Goal: Information Seeking & Learning: Learn about a topic

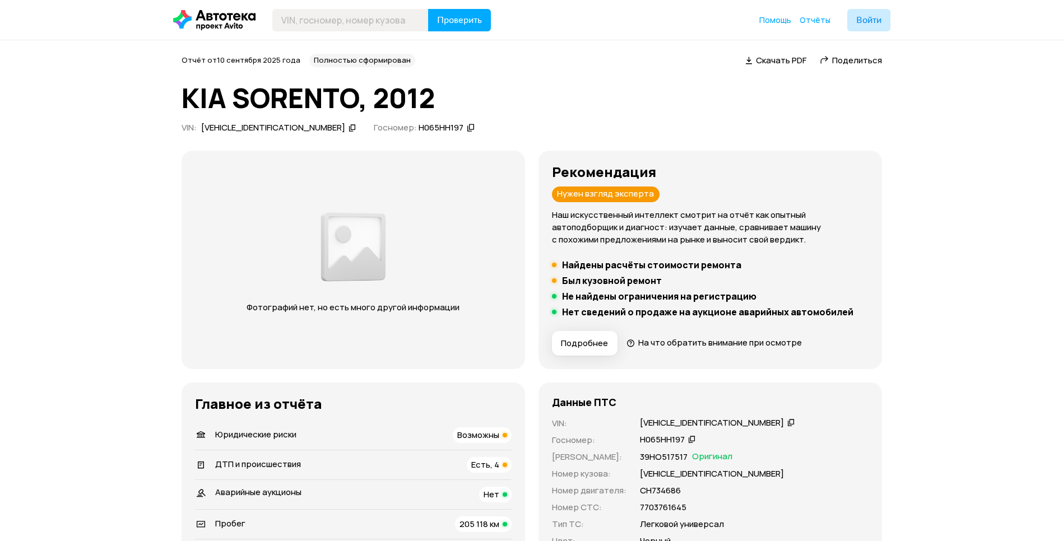
click at [590, 340] on span "Подробнее" at bounding box center [584, 343] width 47 height 11
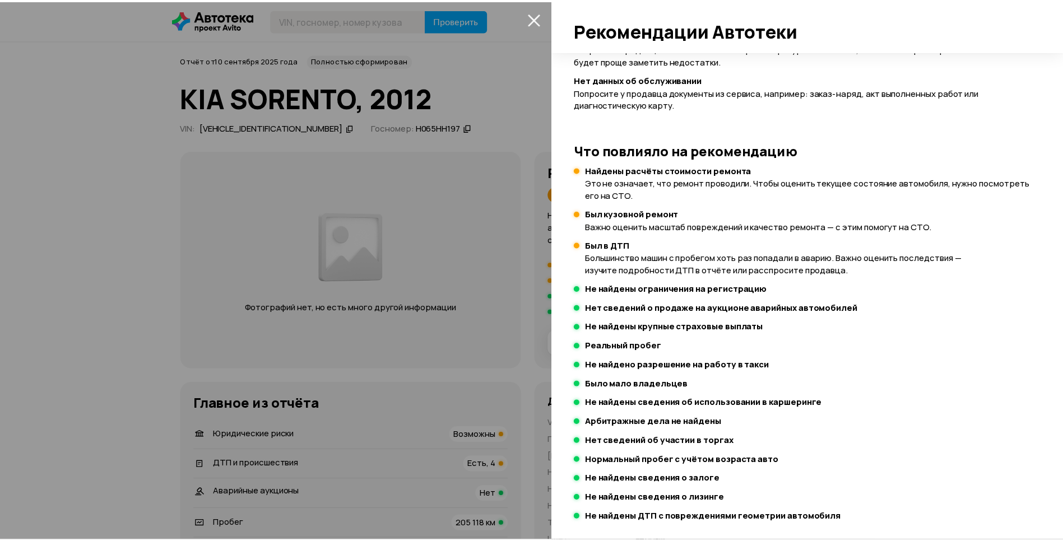
scroll to position [266, 0]
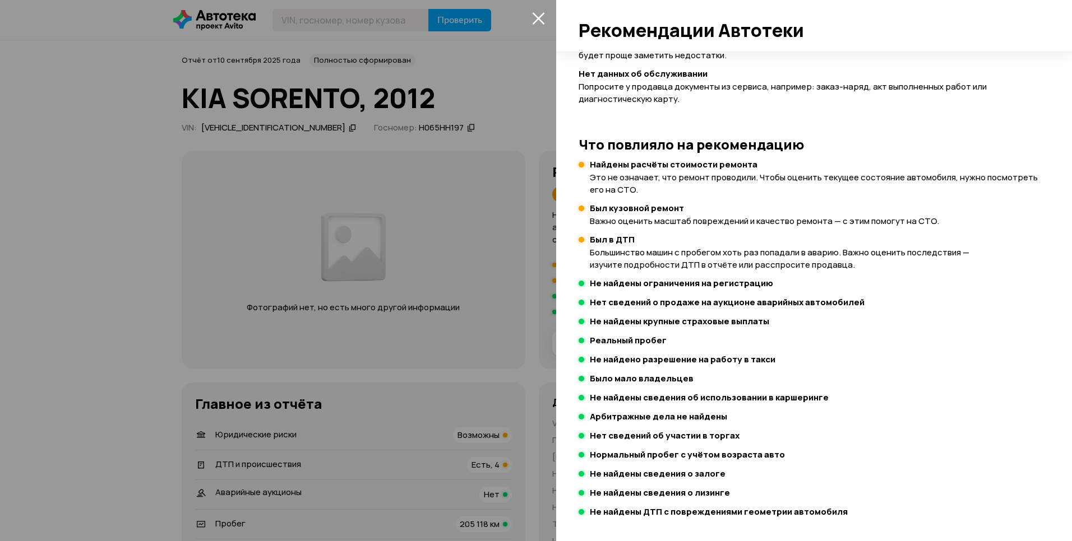
click at [540, 8] on div at bounding box center [536, 270] width 1072 height 541
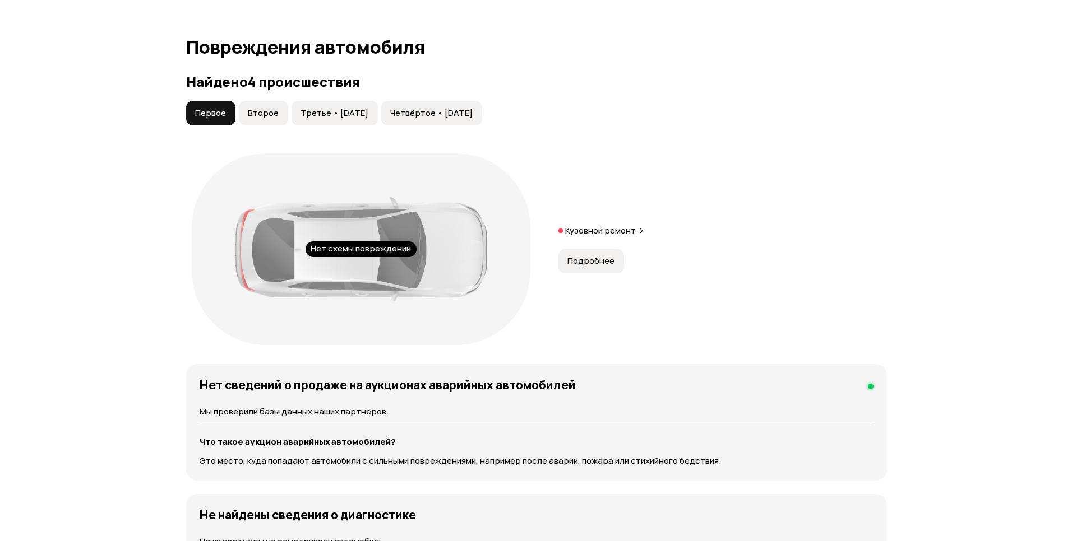
scroll to position [1137, 0]
click at [600, 255] on span "Подробнее" at bounding box center [586, 260] width 47 height 11
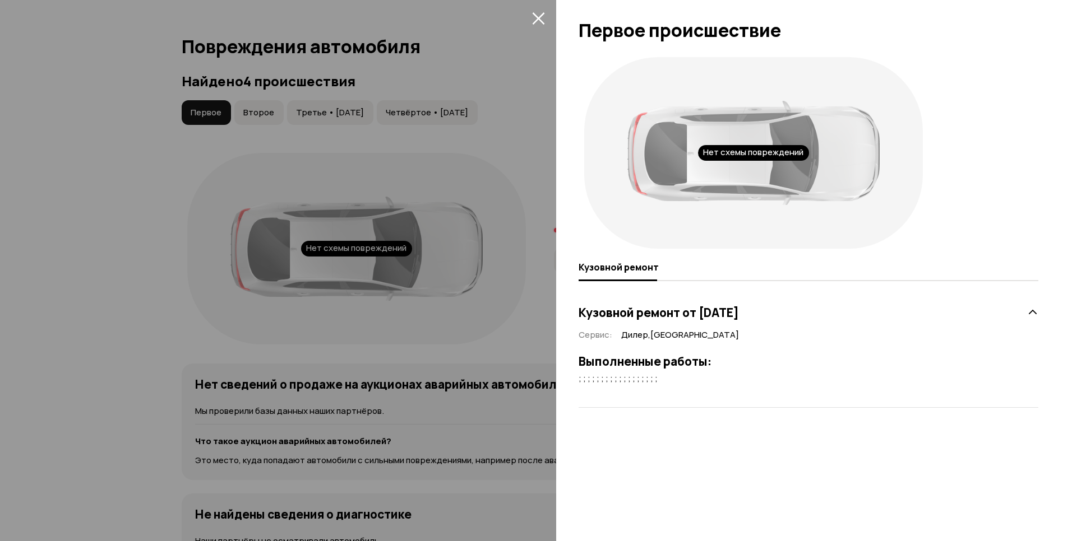
click at [533, 17] on icon "закрыть" at bounding box center [538, 18] width 13 height 13
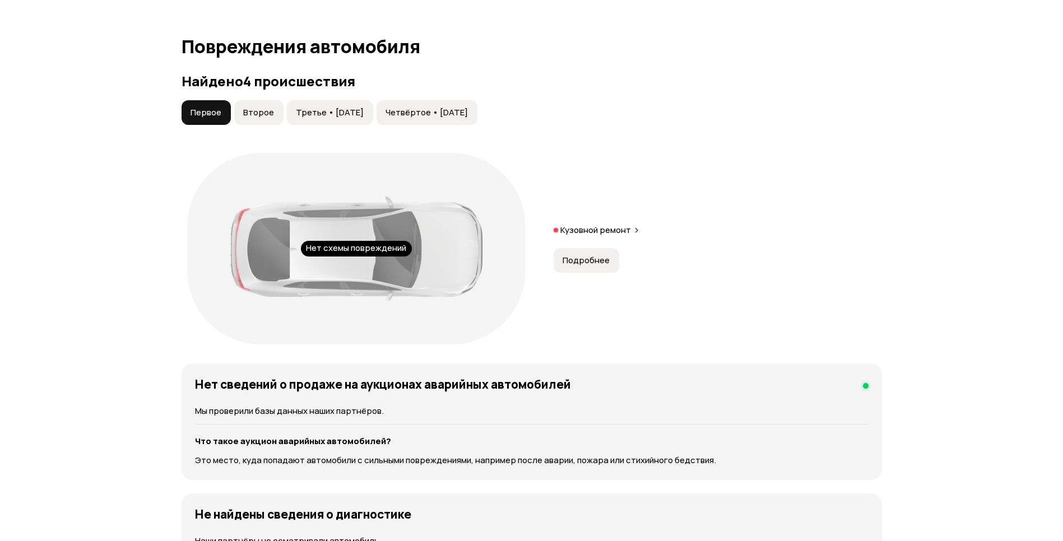
click at [263, 107] on span "Второе" at bounding box center [258, 112] width 31 height 11
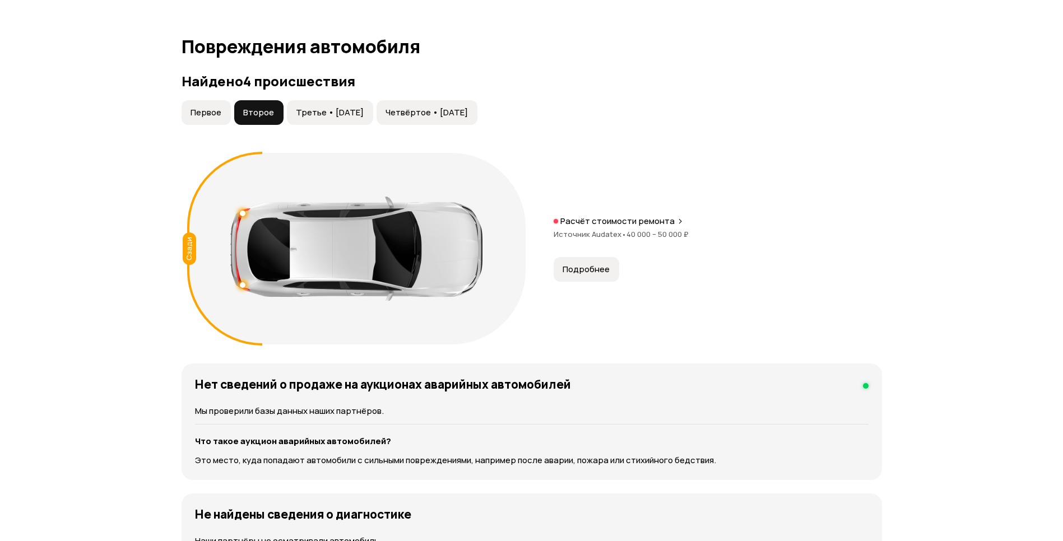
click at [598, 264] on span "Подробнее" at bounding box center [586, 269] width 47 height 11
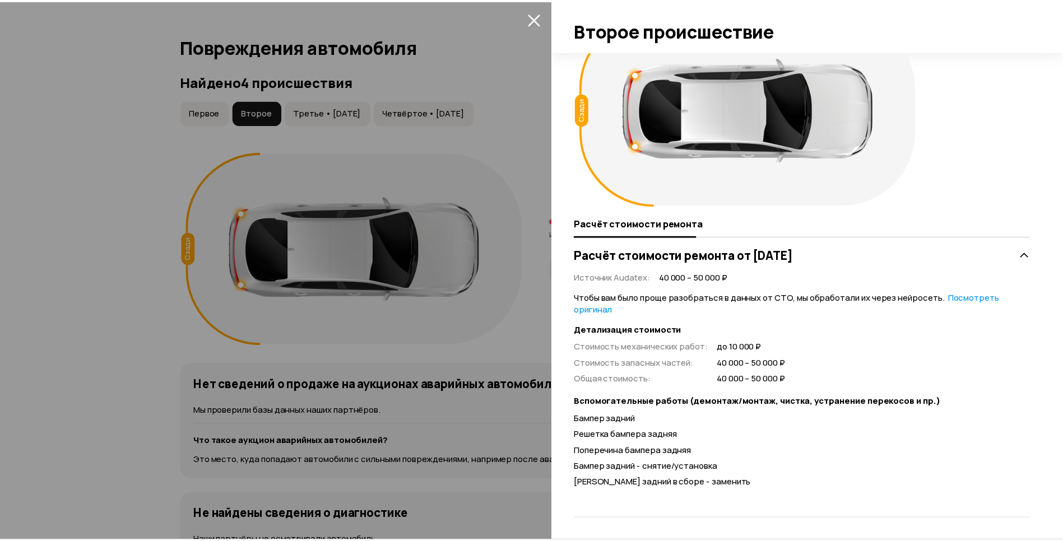
scroll to position [44, 0]
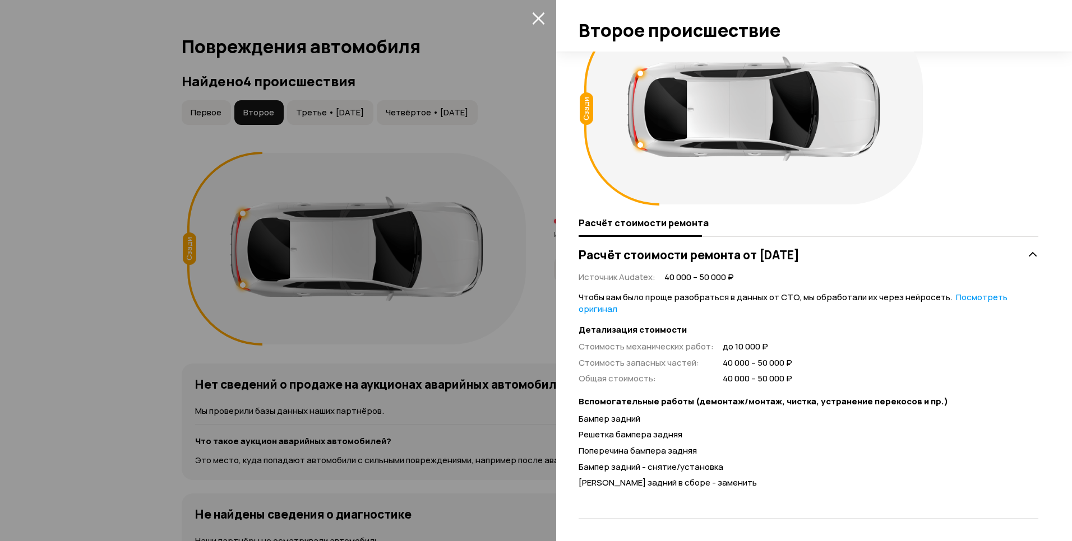
click at [532, 19] on icon "закрыть" at bounding box center [538, 18] width 13 height 13
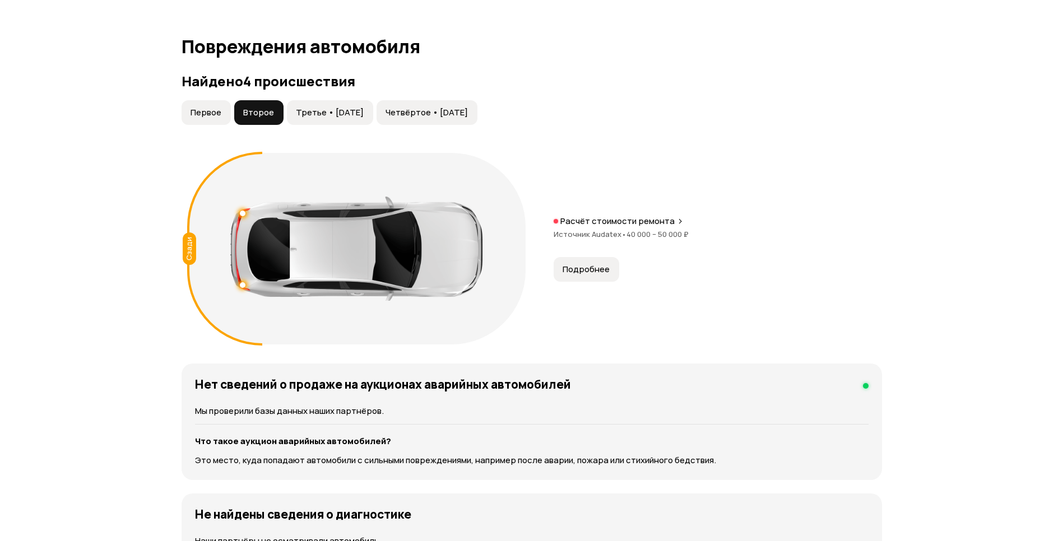
click at [342, 106] on button "Третье • [DATE]" at bounding box center [330, 112] width 86 height 25
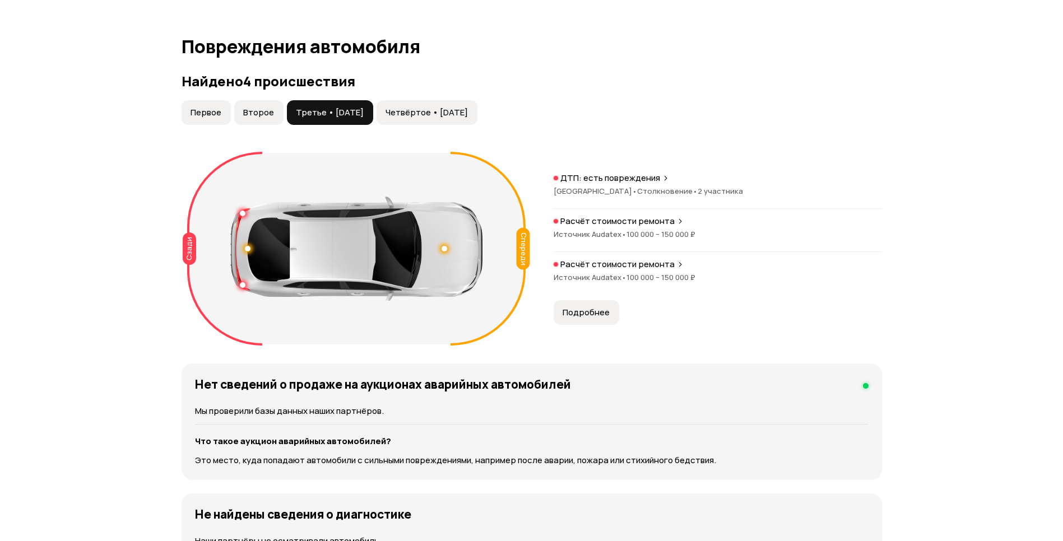
click at [595, 307] on span "Подробнее" at bounding box center [586, 312] width 47 height 11
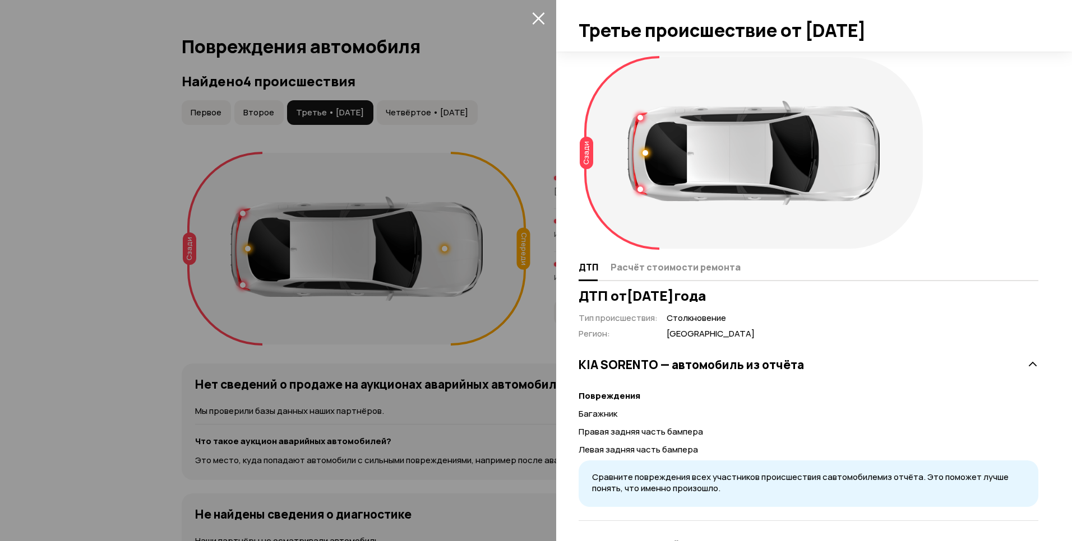
click at [540, 16] on icon "закрыть" at bounding box center [538, 18] width 12 height 12
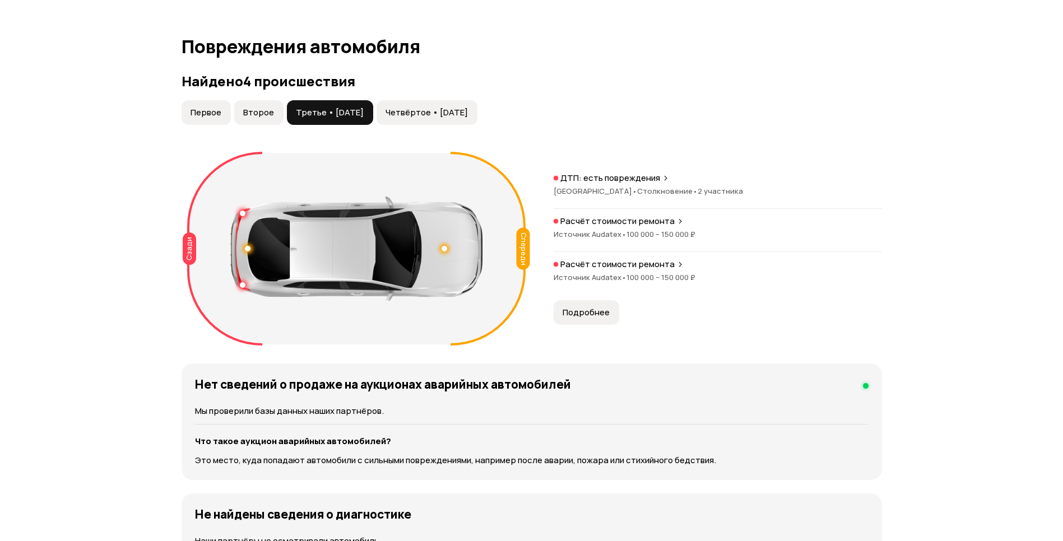
click at [433, 107] on span "Четвёртое • [DATE]" at bounding box center [427, 112] width 82 height 11
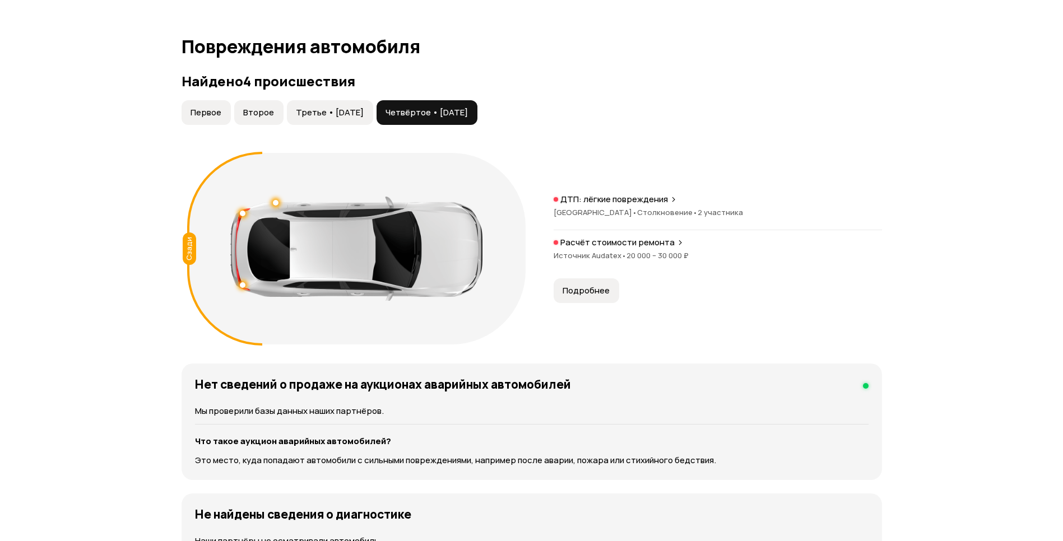
click at [599, 285] on span "Подробнее" at bounding box center [586, 290] width 47 height 11
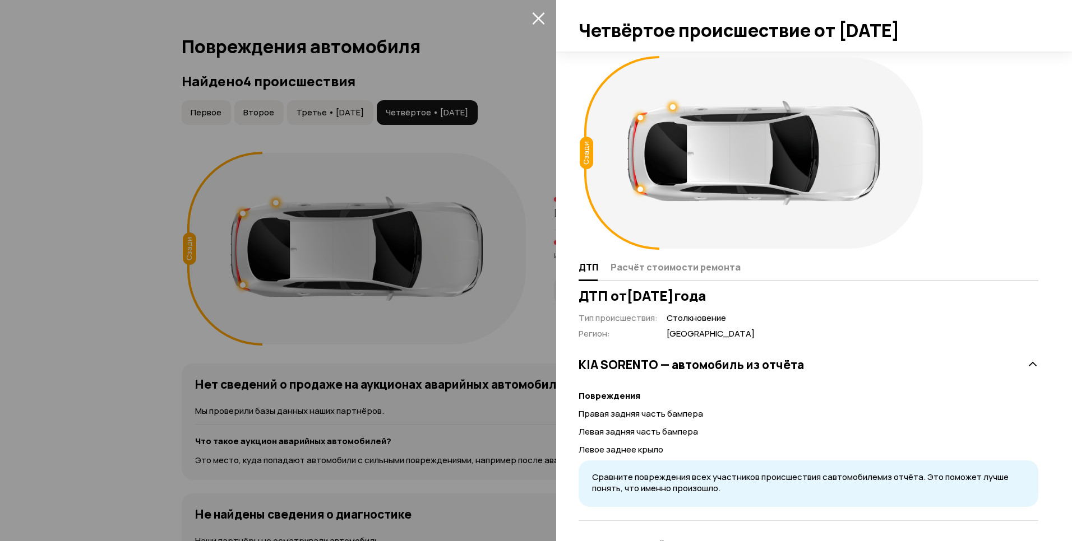
click at [533, 16] on icon "закрыть" at bounding box center [538, 18] width 13 height 13
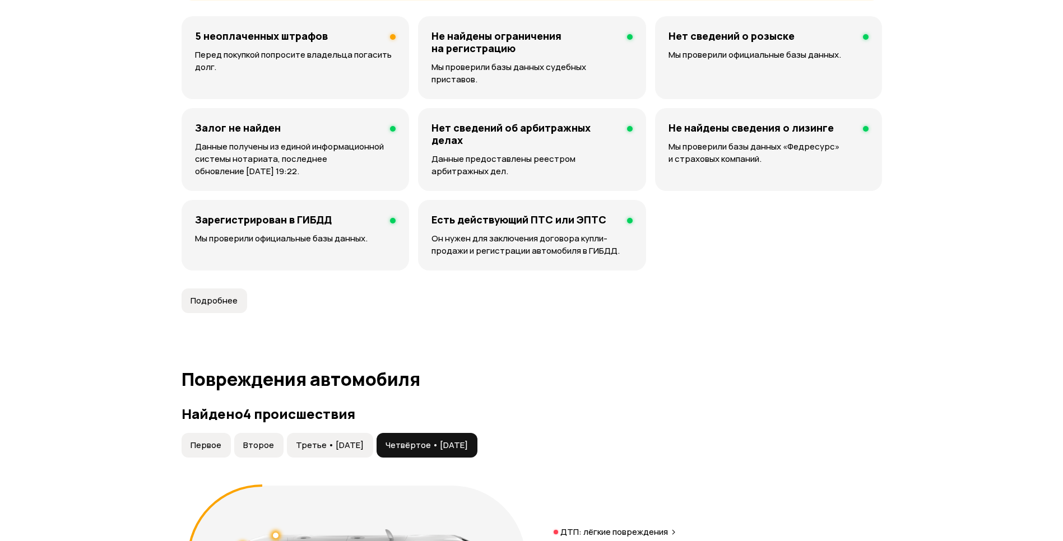
scroll to position [812, 0]
